Goal: Check status: Check status

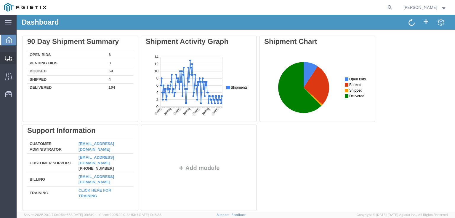
click at [14, 60] on div at bounding box center [8, 58] width 17 height 12
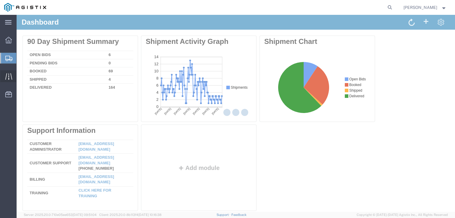
click at [13, 73] on div at bounding box center [8, 76] width 17 height 12
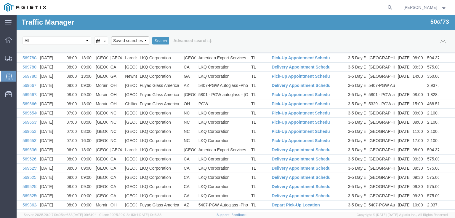
drag, startPoint x: 115, startPoint y: 44, endPoint x: 119, endPoint y: 42, distance: 4.2
click at [119, 42] on div "Select status [No transit records] All Arrival Notice Available Arrival Notice …" at bounding box center [236, 41] width 427 height 10
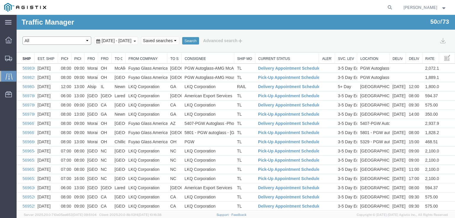
click at [74, 44] on select "Select status [No transit records] All Arrival Notice Available Arrival Notice …" at bounding box center [57, 40] width 69 height 8
click at [124, 41] on span "[DATE] - [DATE]" at bounding box center [116, 40] width 33 height 5
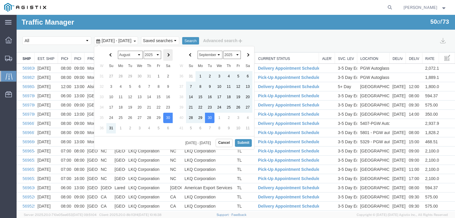
click at [167, 55] on span at bounding box center [168, 54] width 3 height 3
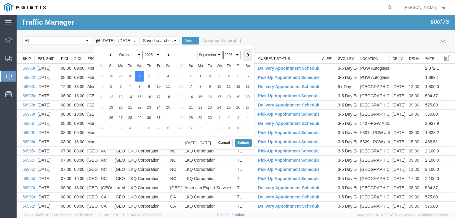
click at [246, 55] on span at bounding box center [247, 54] width 3 height 3
click at [246, 144] on button "Submit" at bounding box center [243, 142] width 17 height 7
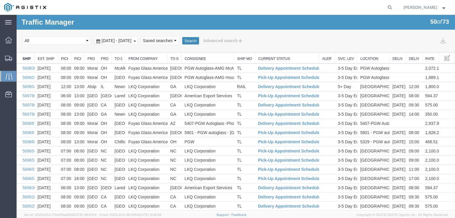
click at [199, 39] on button "Search" at bounding box center [190, 41] width 17 height 8
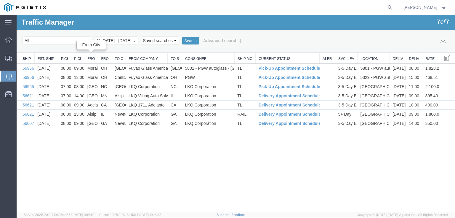
click at [92, 59] on link "From City" at bounding box center [90, 58] width 7 height 5
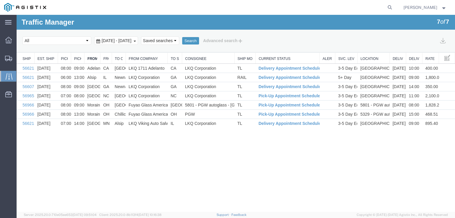
drag, startPoint x: 99, startPoint y: 59, endPoint x: 111, endPoint y: 60, distance: 12.2
click at [111, 53] on div at bounding box center [236, 53] width 439 height 0
